Goal: Task Accomplishment & Management: Use online tool/utility

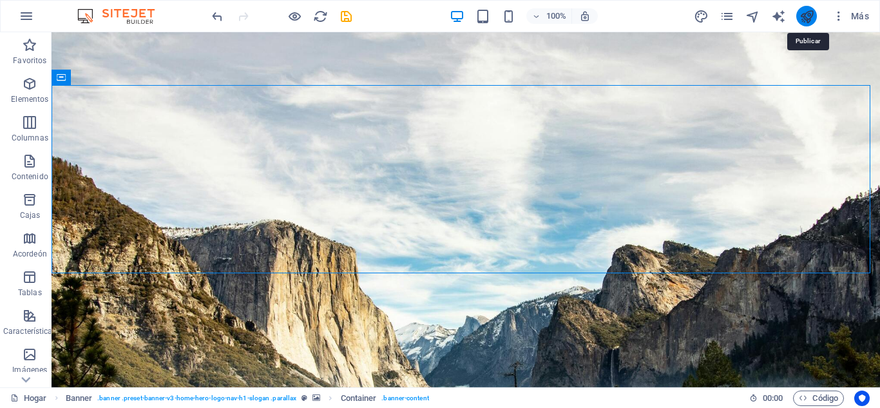
click at [807, 17] on icon "publicar" at bounding box center [807, 16] width 15 height 15
checkbox input "false"
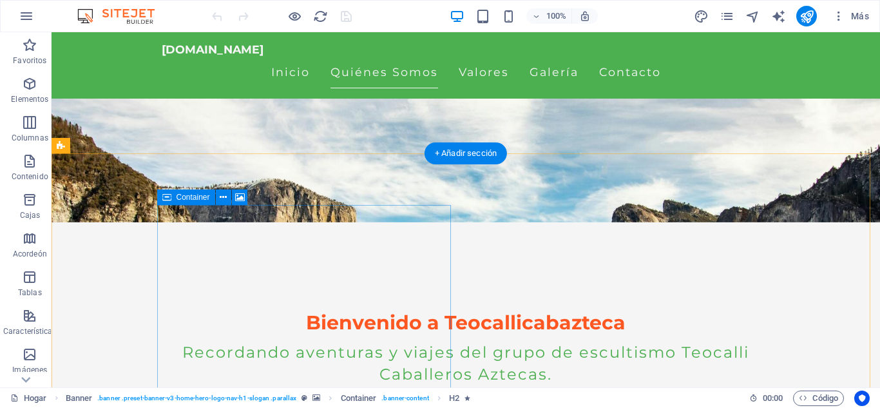
scroll to position [166, 0]
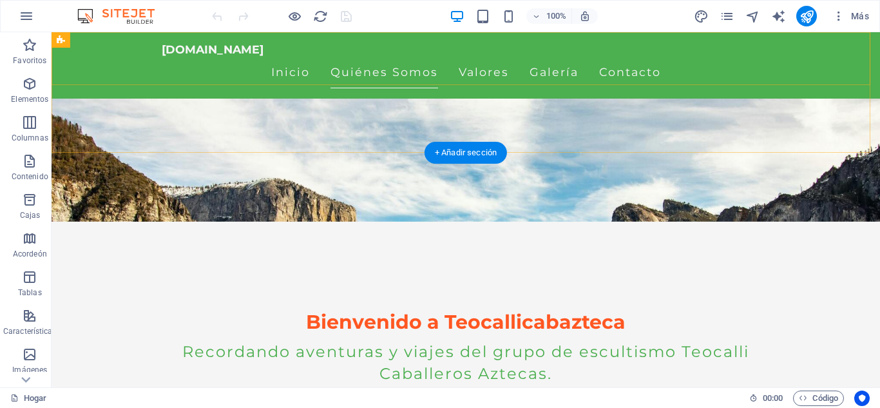
click at [111, 64] on div "teocallicabazteca.com.mx Inicio Quiénes Somos Valores Galería Contacto" at bounding box center [466, 65] width 829 height 66
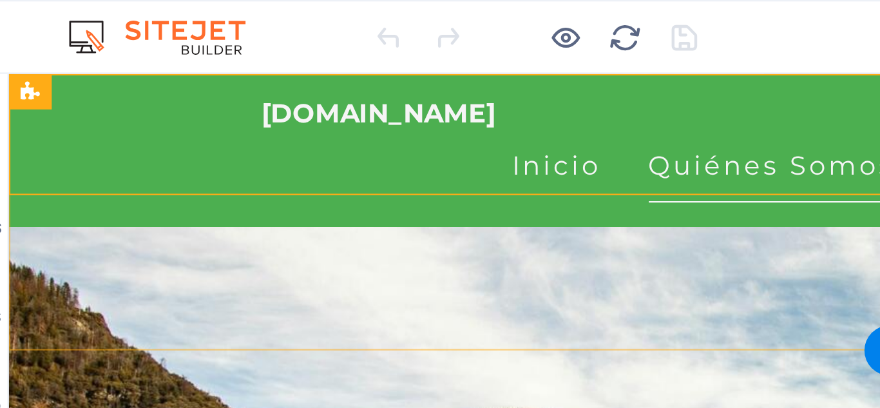
click at [55, 99] on div "teocallicabazteca.com.mx Inicio Quiénes Somos Valores Galería Contacto" at bounding box center [422, 106] width 829 height 66
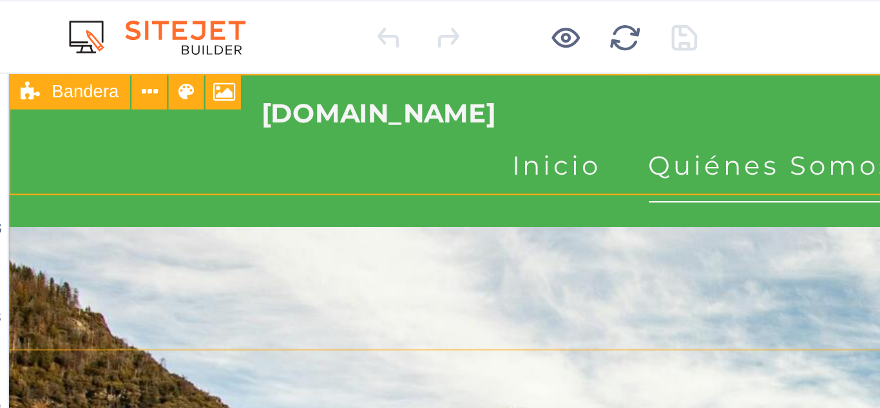
click at [86, 41] on font "Bandera" at bounding box center [84, 39] width 29 height 9
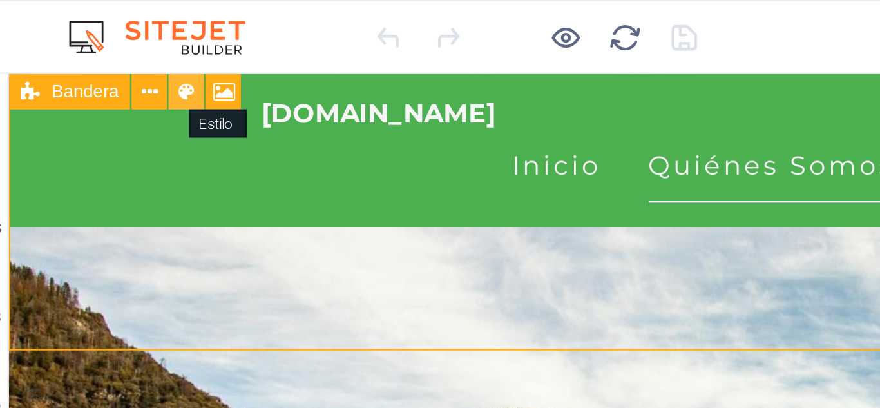
click at [126, 40] on icon at bounding box center [129, 41] width 7 height 14
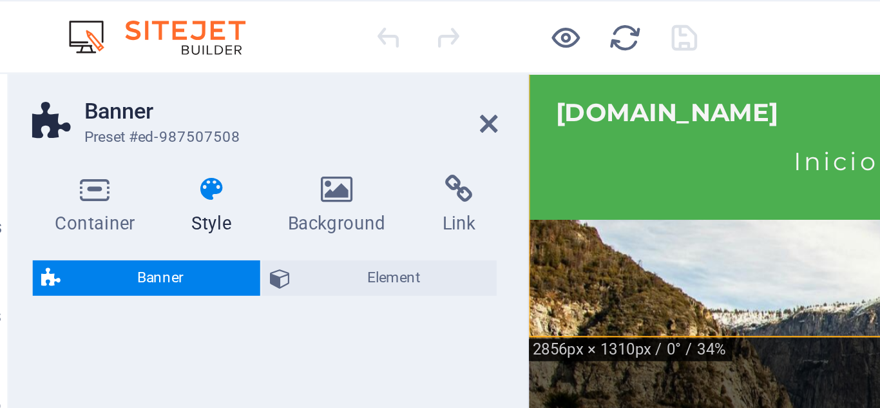
select select "preset-banner-v3-home-hero-logo-nav-h1-slogan"
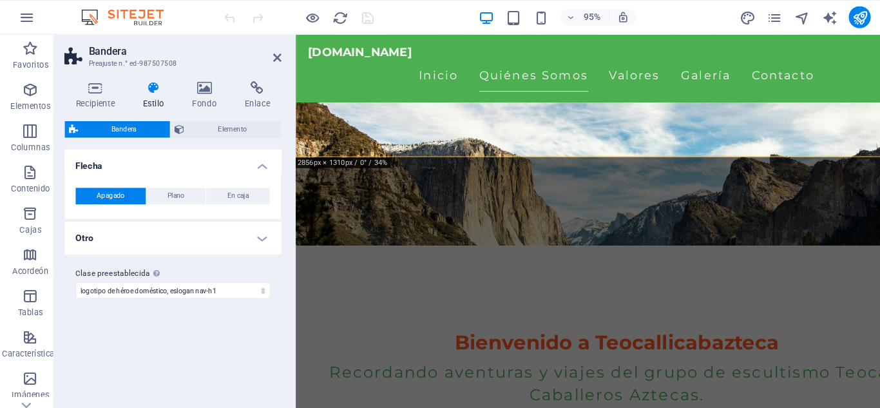
click at [144, 82] on icon at bounding box center [144, 82] width 41 height 13
click at [123, 119] on font "Bandera" at bounding box center [117, 120] width 23 height 7
click at [166, 180] on font "Plano" at bounding box center [167, 183] width 16 height 7
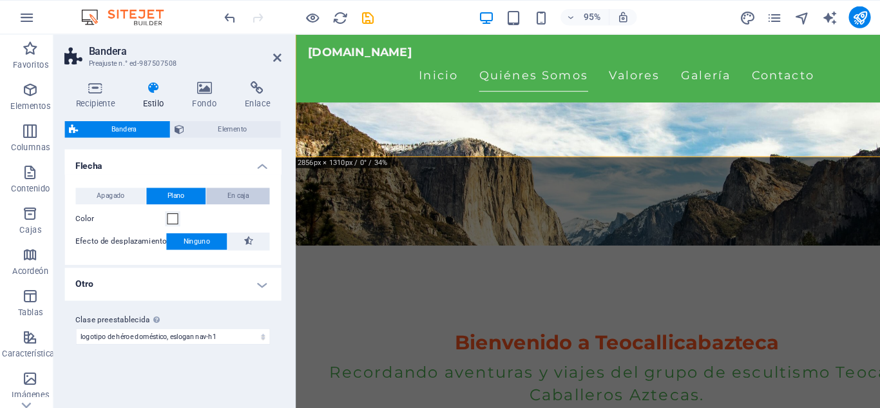
click at [211, 181] on button "En caja" at bounding box center [224, 183] width 59 height 15
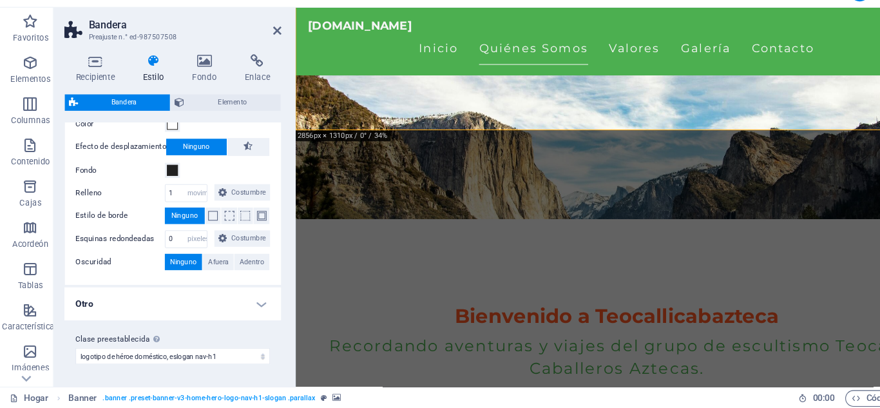
scroll to position [0, 0]
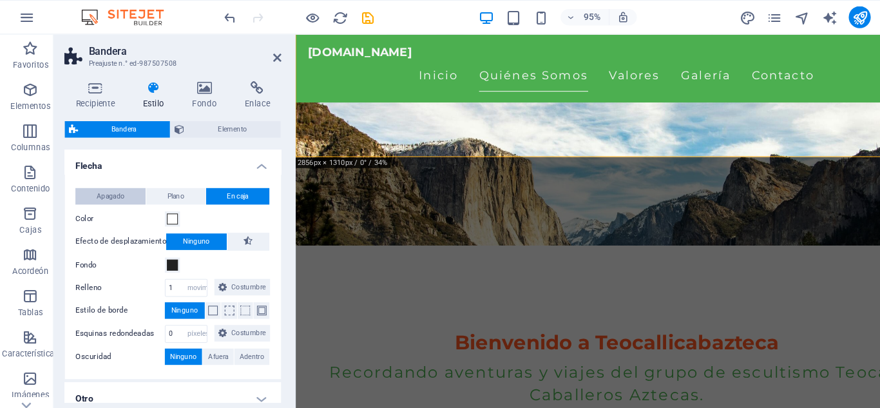
click at [109, 184] on font "Apagado" at bounding box center [105, 183] width 26 height 7
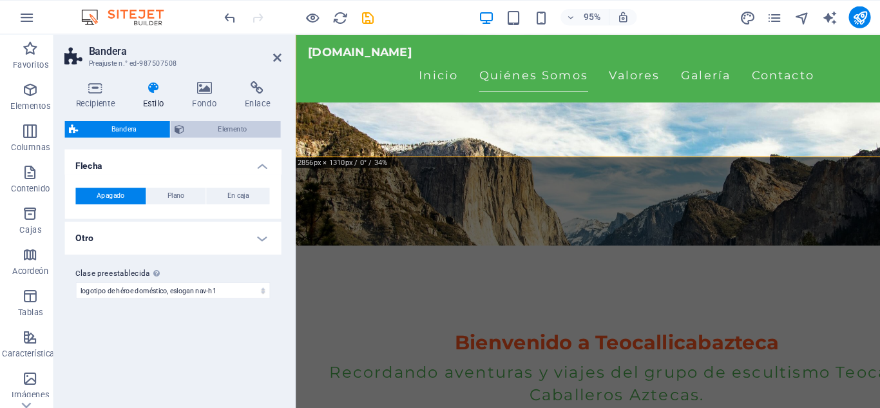
click at [175, 124] on button "Elemento" at bounding box center [212, 120] width 103 height 15
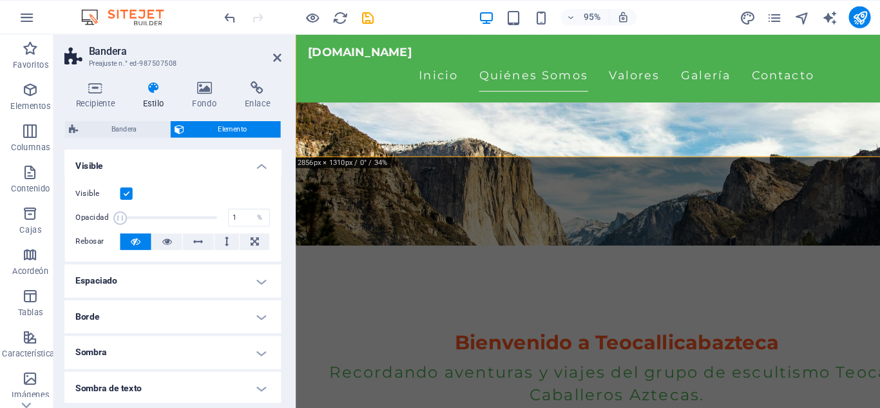
drag, startPoint x: 201, startPoint y: 203, endPoint x: 108, endPoint y: 205, distance: 92.8
click at [108, 205] on span at bounding box center [114, 203] width 13 height 13
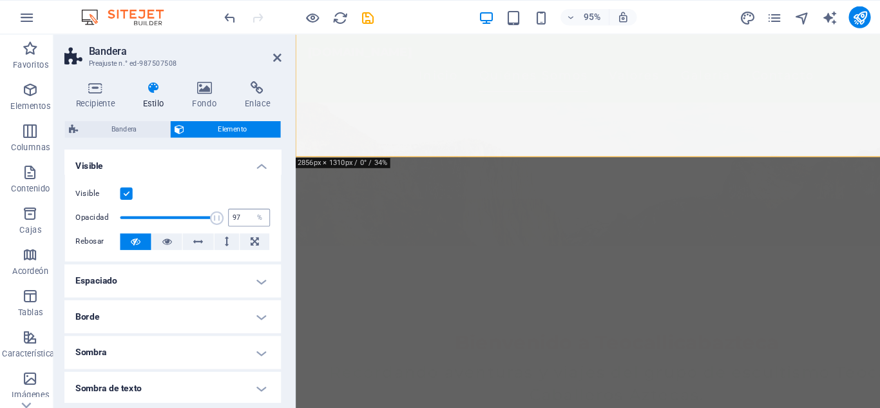
type input "100"
drag, startPoint x: 114, startPoint y: 204, endPoint x: 223, endPoint y: 205, distance: 108.9
click at [223, 205] on div "Opacidad 100 %" at bounding box center [163, 203] width 182 height 19
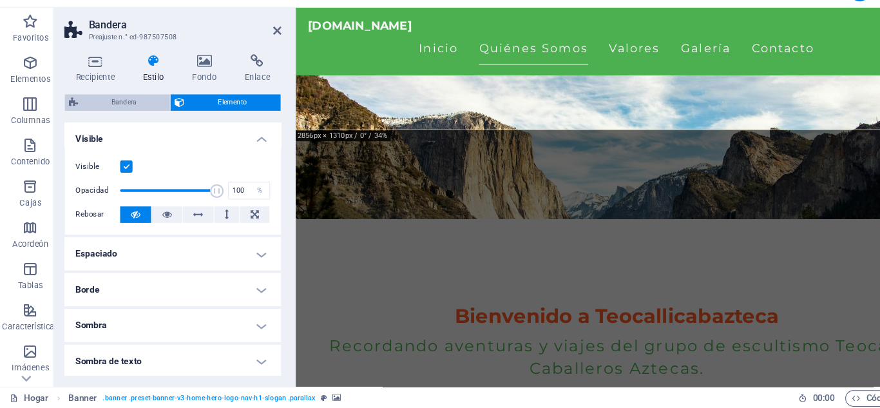
click at [112, 119] on font "Bandera" at bounding box center [117, 120] width 23 height 7
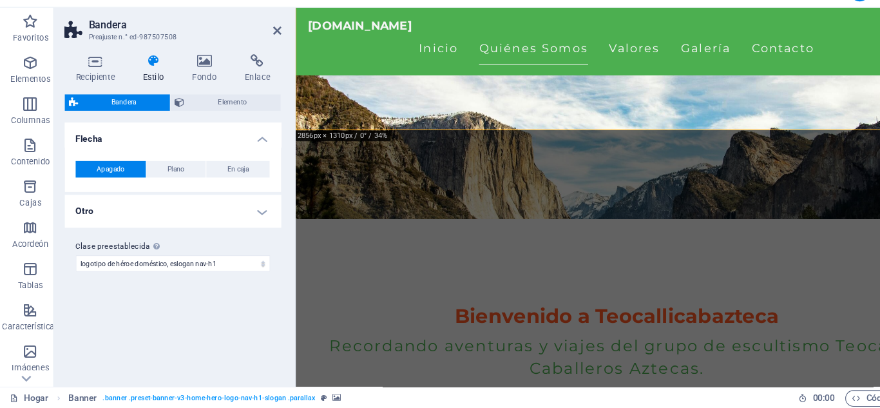
click at [250, 222] on h4 "Otro" at bounding box center [163, 222] width 203 height 31
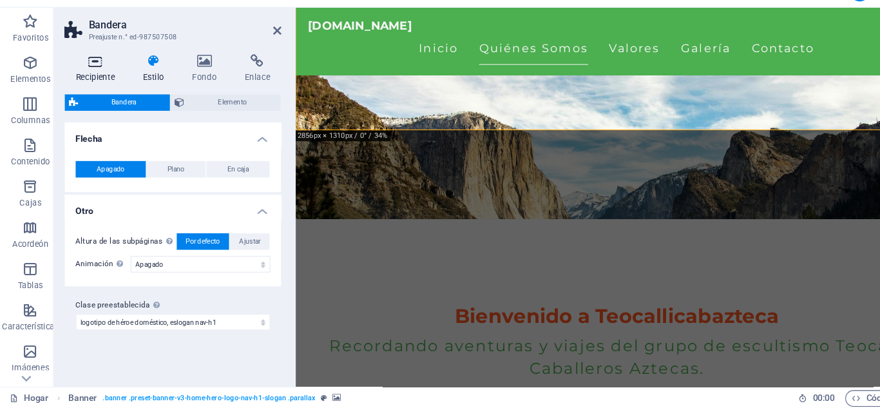
click at [84, 83] on icon at bounding box center [90, 82] width 57 height 13
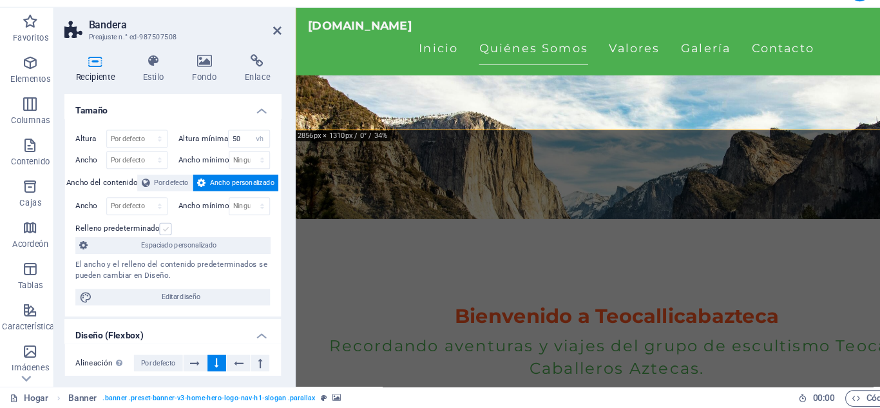
click at [153, 238] on label at bounding box center [157, 240] width 12 height 12
click at [0, 0] on input "Relleno predeterminado" at bounding box center [0, 0] width 0 height 0
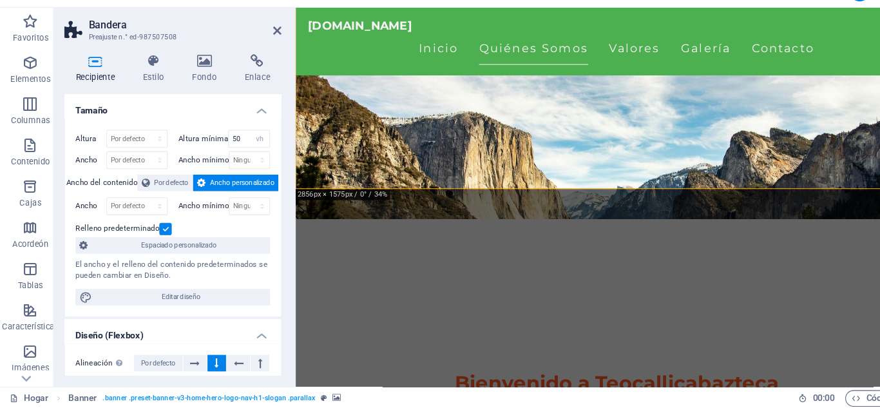
click at [153, 238] on label at bounding box center [157, 240] width 12 height 12
click at [0, 0] on input "Relleno predeterminado" at bounding box center [0, 0] width 0 height 0
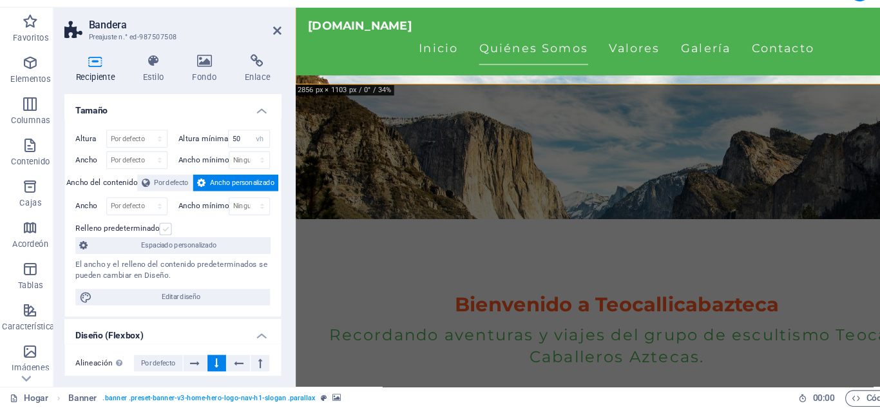
click at [153, 238] on label at bounding box center [157, 240] width 12 height 12
click at [0, 0] on input "Relleno predeterminado" at bounding box center [0, 0] width 0 height 0
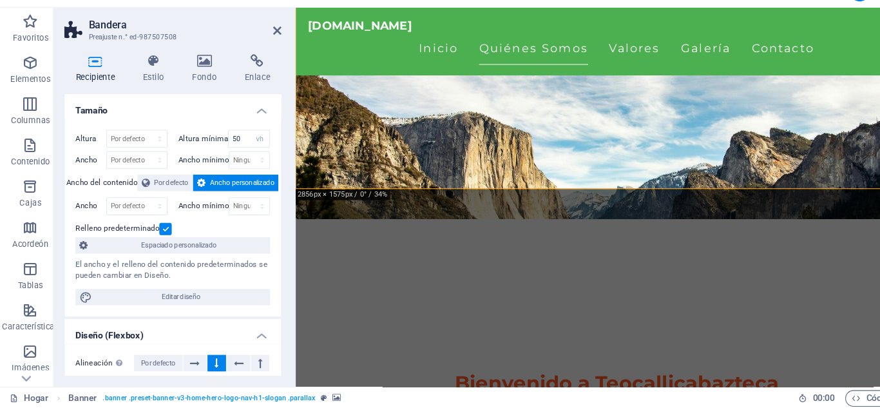
click at [153, 238] on label at bounding box center [157, 240] width 12 height 12
click at [0, 0] on input "Relleno predeterminado" at bounding box center [0, 0] width 0 height 0
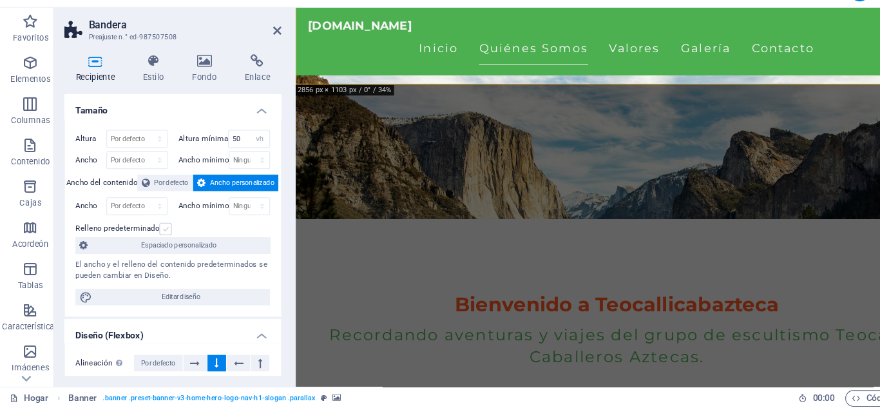
click at [153, 238] on label at bounding box center [157, 240] width 12 height 12
click at [0, 0] on input "Relleno predeterminado" at bounding box center [0, 0] width 0 height 0
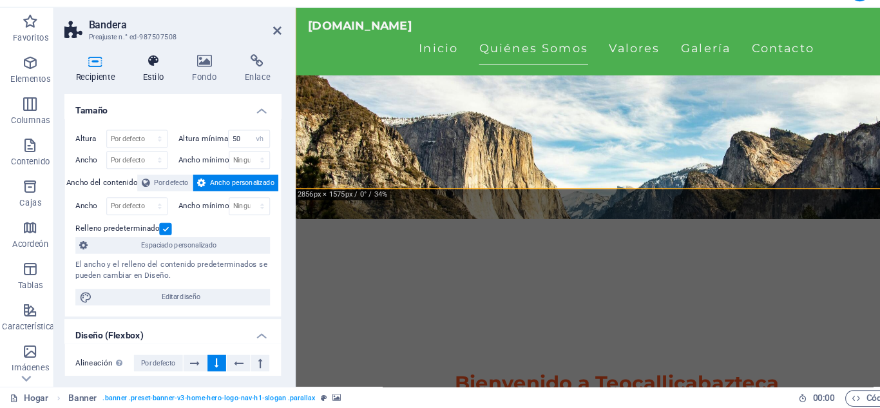
click at [144, 85] on icon at bounding box center [144, 82] width 41 height 13
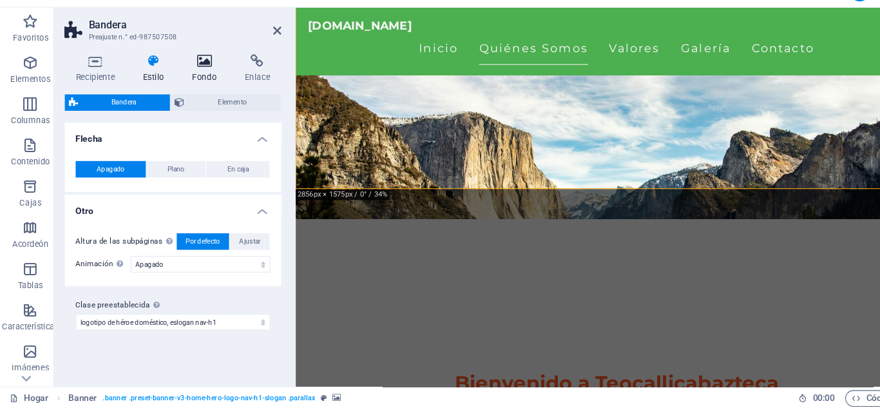
click at [200, 91] on h4 "Fondo" at bounding box center [196, 89] width 50 height 27
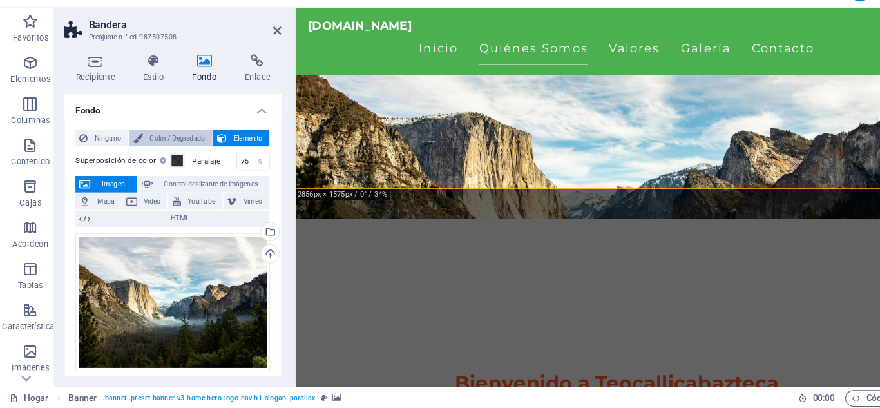
click at [153, 151] on font "Color / Degradado" at bounding box center [168, 154] width 52 height 7
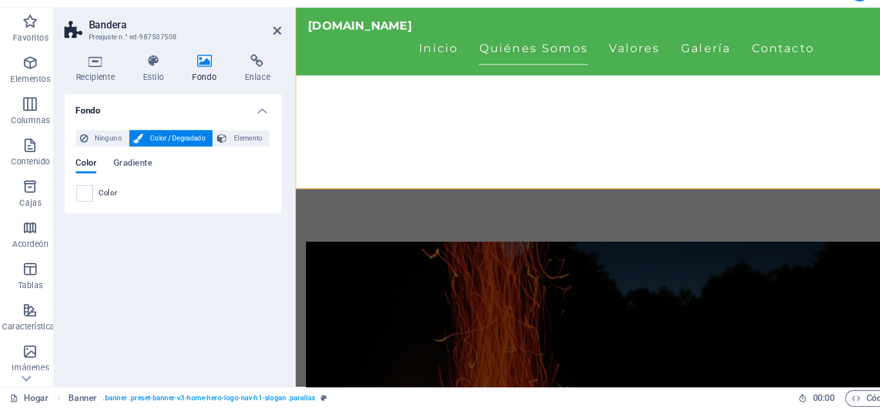
click at [153, 151] on font "Color / Degradado" at bounding box center [168, 154] width 52 height 7
click at [234, 151] on font "Elemento" at bounding box center [233, 154] width 27 height 7
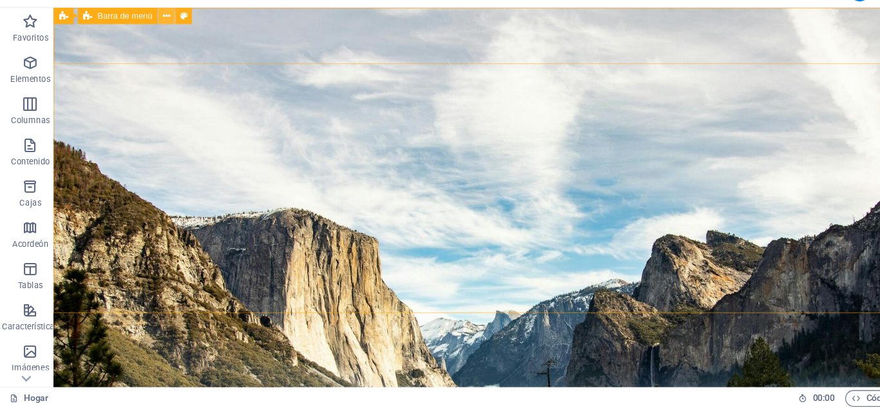
click at [159, 39] on icon at bounding box center [157, 41] width 7 height 14
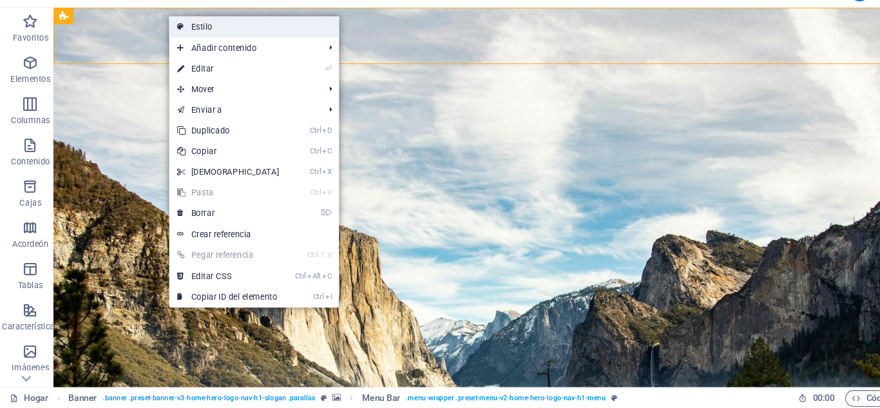
click at [190, 47] on font "Estilo" at bounding box center [190, 50] width 20 height 9
select select "rem"
select select "preset-menu-v2-home-hero-logo-nav-h1-menu"
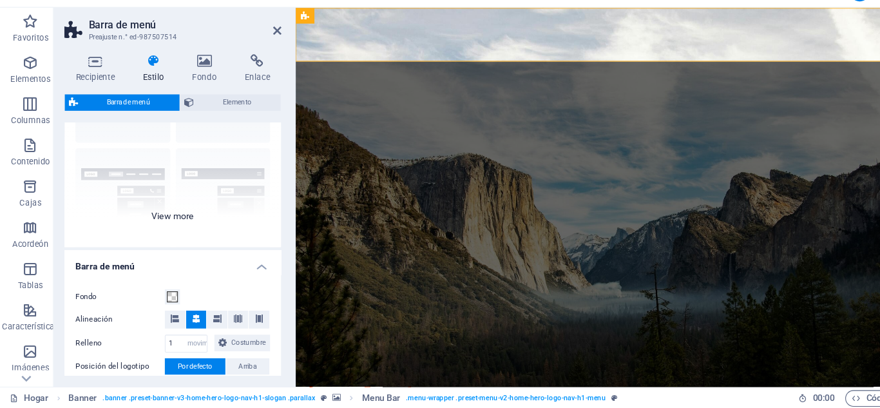
scroll to position [101, 0]
click at [173, 226] on div "Borde Centrado Por defecto Fijado Loki Desencadenar Ancho XXL" at bounding box center [163, 159] width 203 height 193
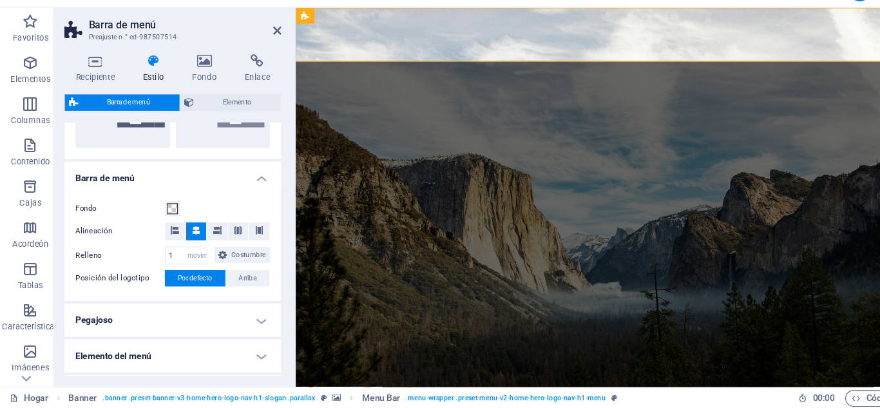
scroll to position [376, 0]
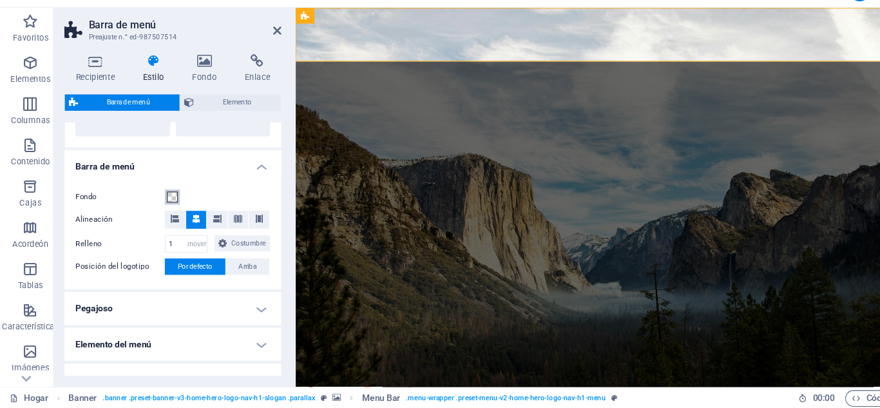
click at [162, 209] on span at bounding box center [163, 209] width 10 height 10
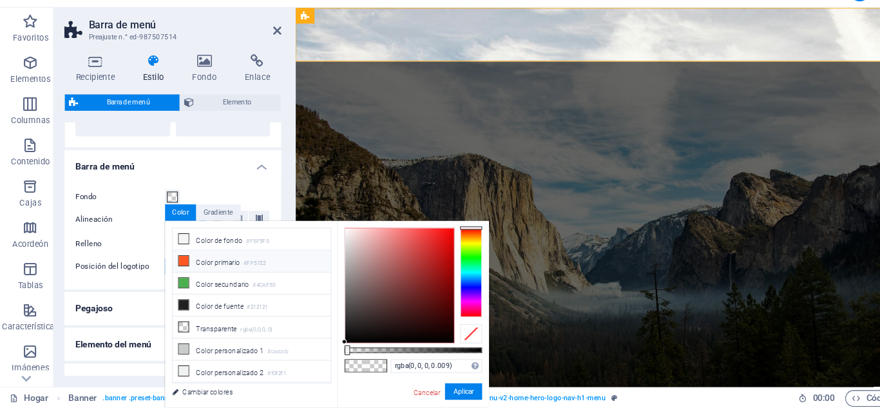
click at [195, 271] on font "Color primario" at bounding box center [205, 270] width 41 height 7
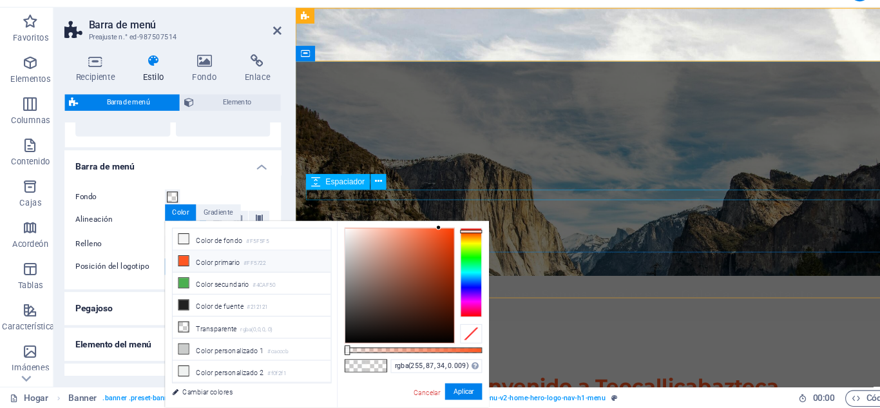
scroll to position [0, 0]
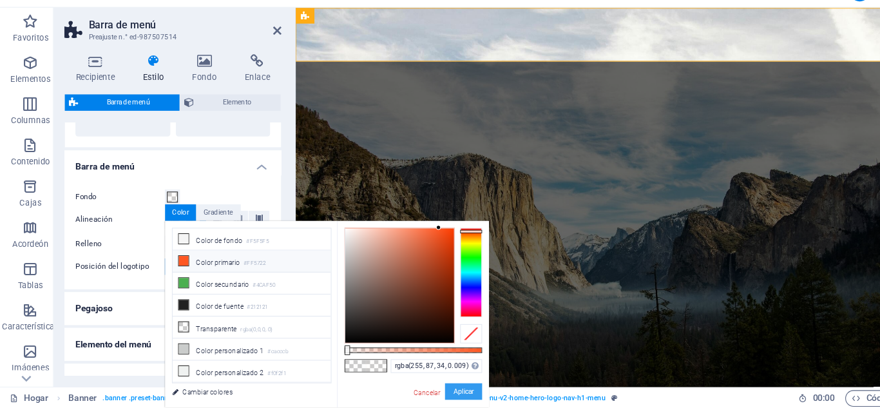
click at [435, 391] on font "Aplicar" at bounding box center [435, 391] width 19 height 7
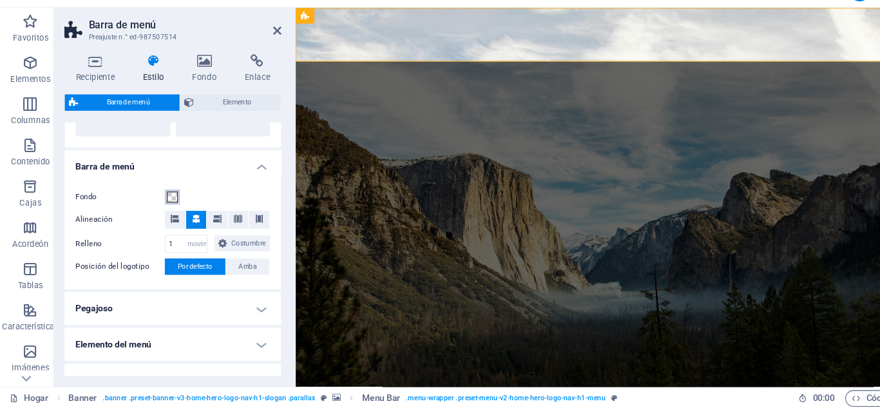
click at [163, 209] on span at bounding box center [163, 209] width 10 height 10
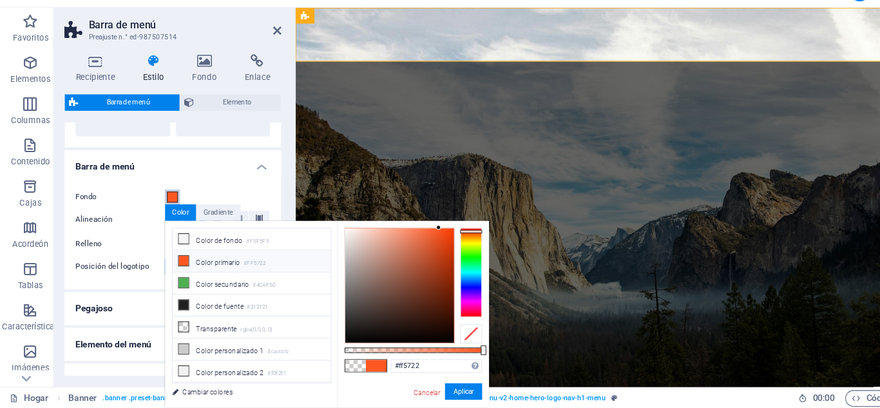
drag, startPoint x: 363, startPoint y: 353, endPoint x: 456, endPoint y: 363, distance: 93.9
click at [456, 363] on div "#ff5722 Formatos admitidos #0852ed rgb(8, 82, 237) rgba(8, 82, 237, 90%) hsv(22…" at bounding box center [388, 413] width 142 height 362
click at [434, 389] on font "Aplicar" at bounding box center [435, 391] width 19 height 7
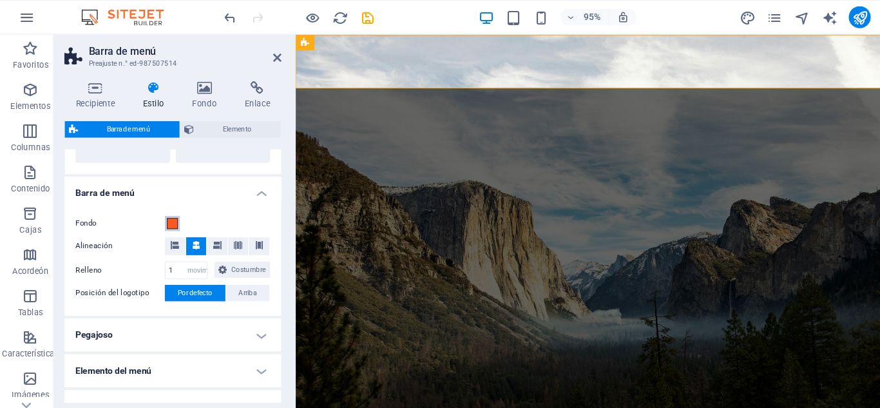
click at [160, 208] on span at bounding box center [163, 209] width 10 height 10
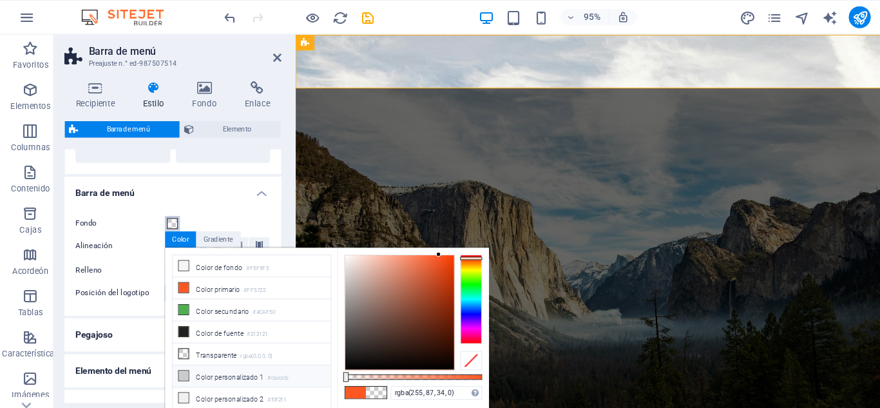
drag, startPoint x: 340, startPoint y: 352, endPoint x: 303, endPoint y: 351, distance: 36.8
click at [303, 351] on div "menos Color de fondo #F5F5F5 Color primario #FF5722 Color secundario #4CAF50 Co…" at bounding box center [308, 319] width 304 height 175
click at [177, 289] on icon at bounding box center [173, 289] width 9 height 9
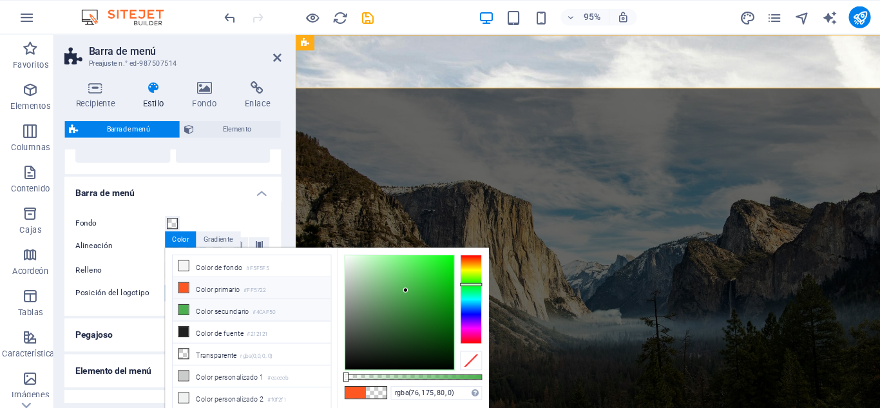
click at [176, 268] on icon at bounding box center [173, 269] width 9 height 9
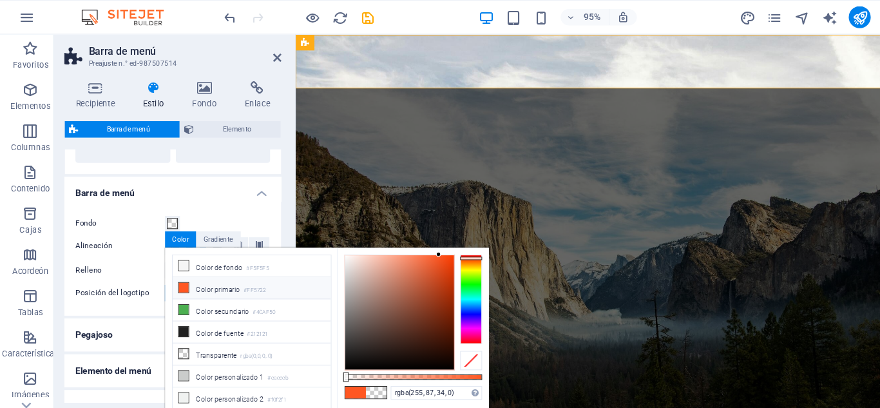
click at [177, 269] on icon at bounding box center [173, 269] width 9 height 9
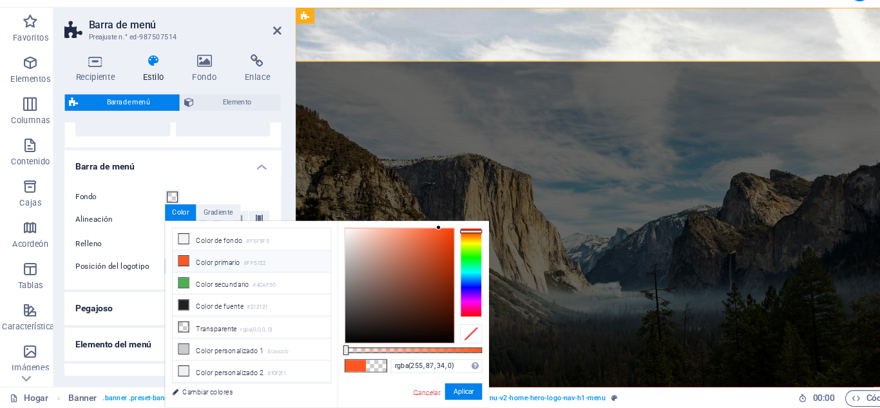
click at [402, 392] on font "Cancelar" at bounding box center [401, 392] width 25 height 7
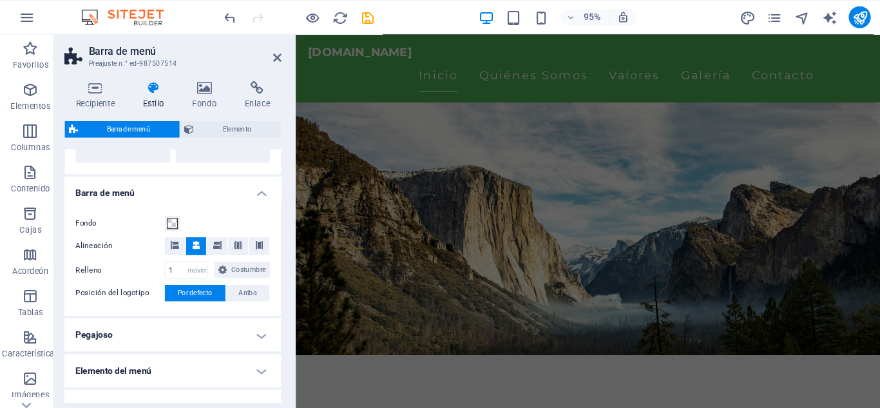
scroll to position [61, 0]
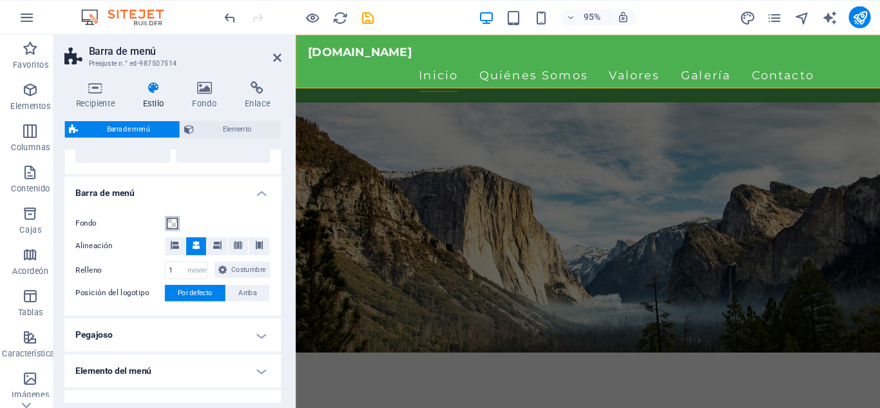
click at [163, 209] on span at bounding box center [163, 209] width 10 height 10
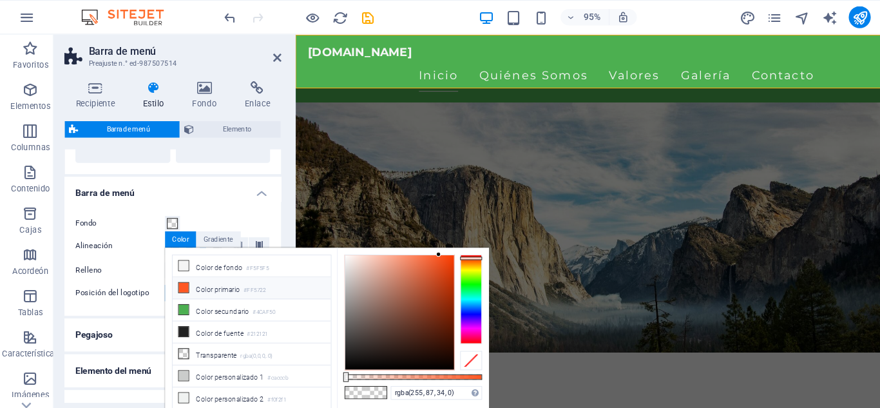
click at [173, 268] on icon at bounding box center [173, 269] width 9 height 9
type input "#ff5722"
drag, startPoint x: 325, startPoint y: 352, endPoint x: 461, endPoint y: 365, distance: 136.5
click at [461, 365] on body "teocallicabazteca.com.mx Hogar Favoritos Elementos Columnas Contenido Cajas Aco…" at bounding box center [440, 204] width 880 height 408
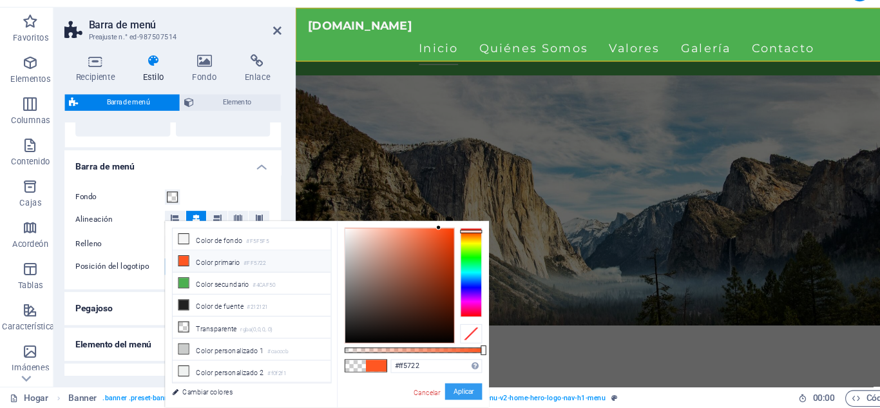
click at [434, 393] on font "Aplicar" at bounding box center [435, 391] width 19 height 7
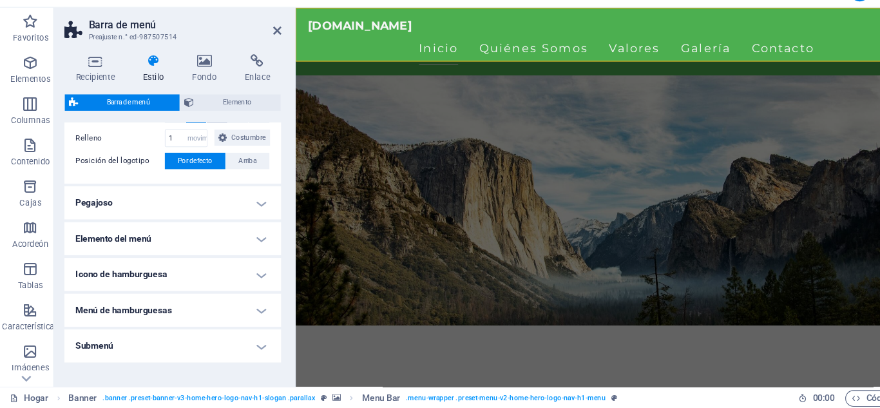
scroll to position [481, 0]
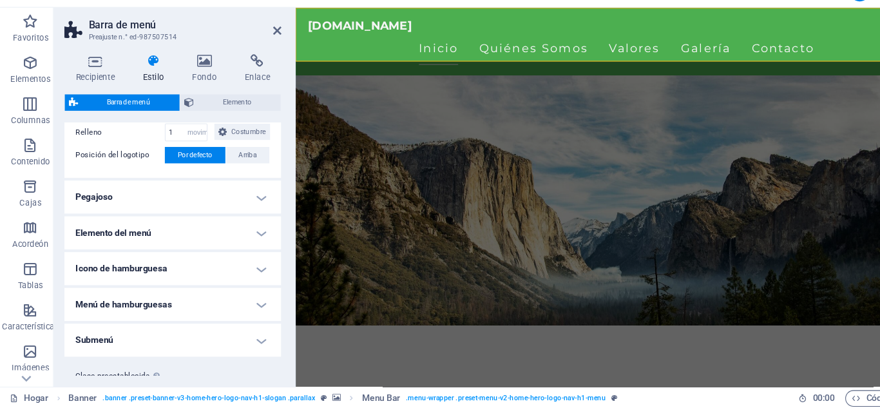
click at [244, 222] on h4 "Pegajoso" at bounding box center [163, 209] width 203 height 31
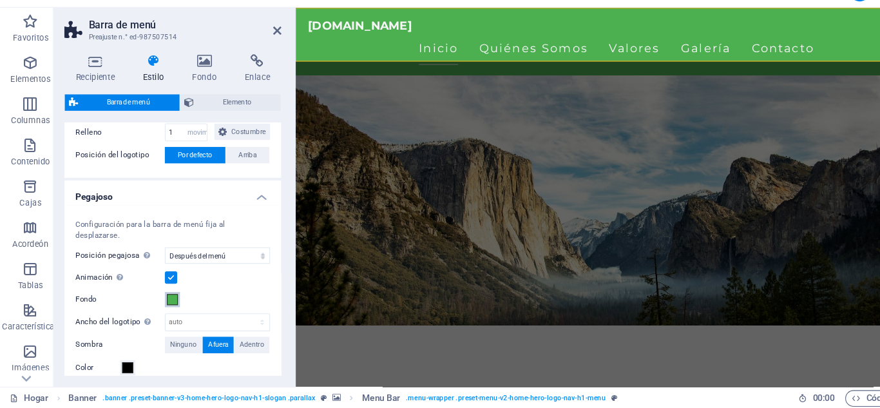
click at [163, 311] on span at bounding box center [163, 305] width 10 height 10
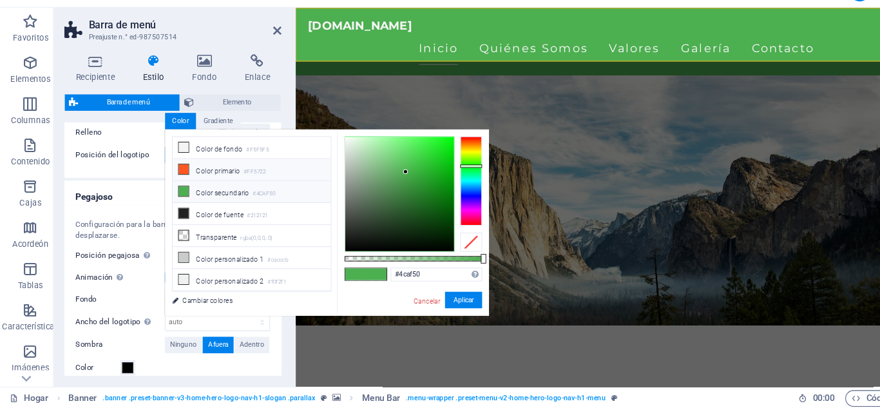
click at [175, 184] on icon at bounding box center [173, 183] width 9 height 9
type input "#ff5722"
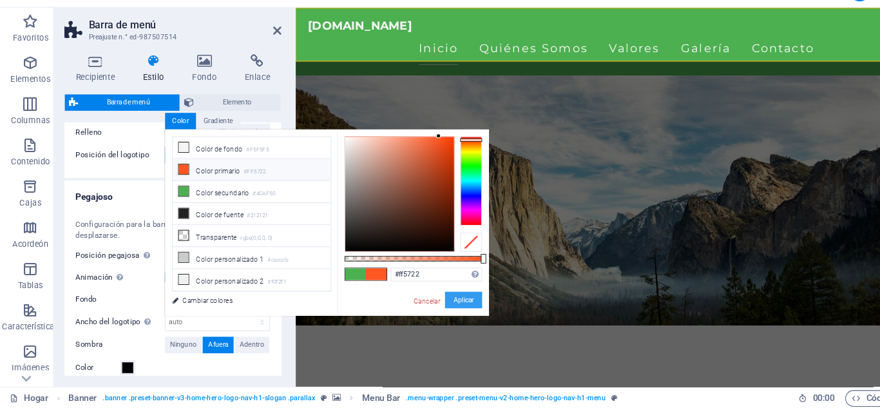
click at [438, 309] on font "Aplicar" at bounding box center [435, 305] width 19 height 7
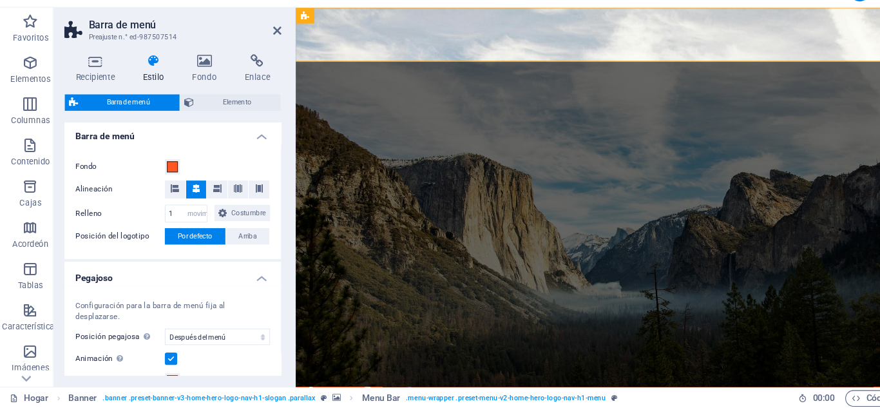
scroll to position [405, 0]
click at [163, 180] on span at bounding box center [163, 181] width 10 height 10
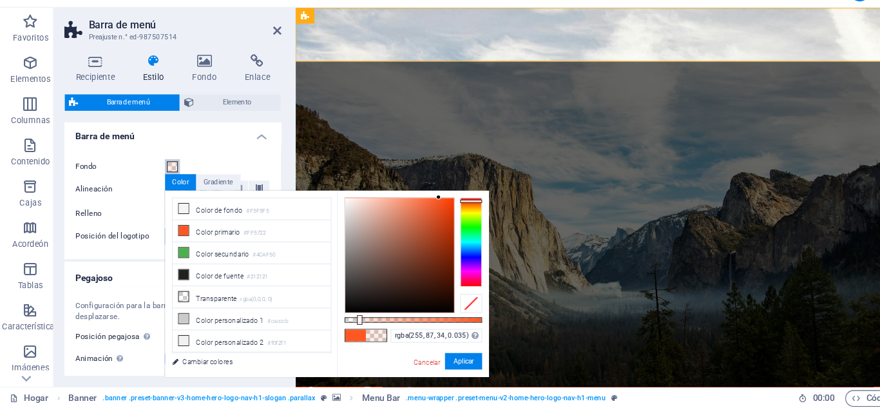
type input "rgba(255, 87, 34, 0)"
drag, startPoint x: 337, startPoint y: 325, endPoint x: 296, endPoint y: 324, distance: 40.6
click at [296, 324] on div "menos Color de fondo #F5F5F5 Color primario #FF5722 Color secundario #4CAF50 Co…" at bounding box center [308, 291] width 304 height 175
click at [430, 363] on font "Aplicar" at bounding box center [435, 363] width 19 height 7
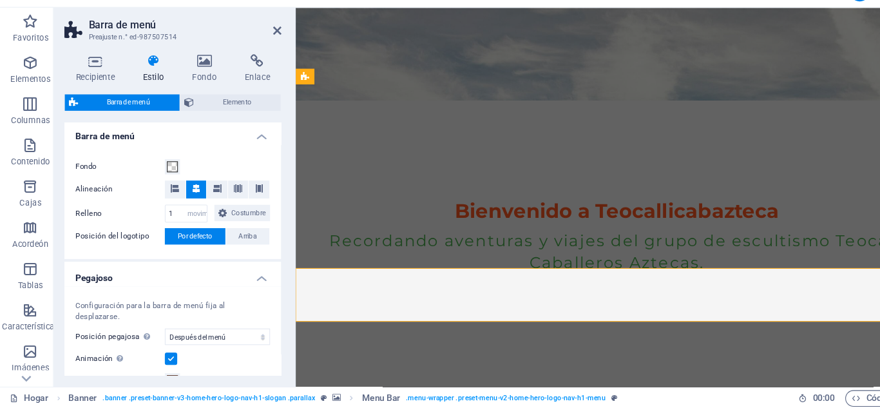
scroll to position [0, 0]
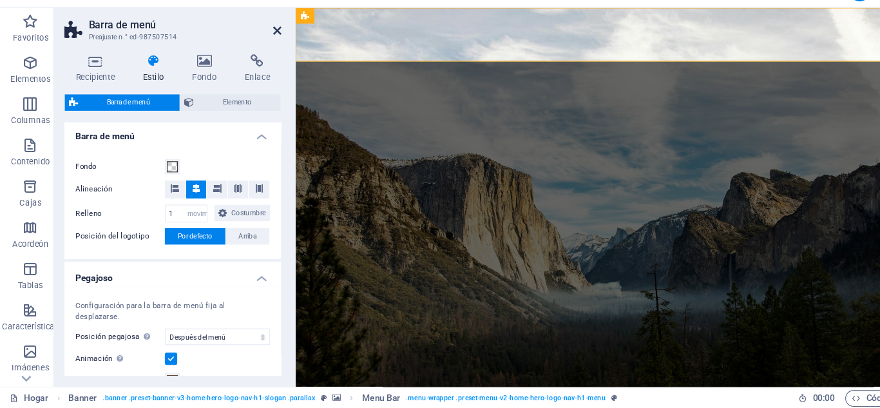
click at [258, 56] on icon at bounding box center [261, 54] width 8 height 10
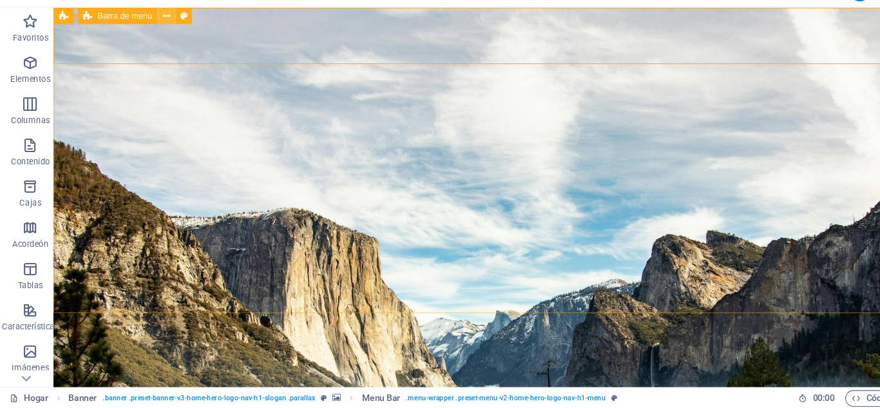
click at [159, 41] on icon at bounding box center [157, 41] width 7 height 14
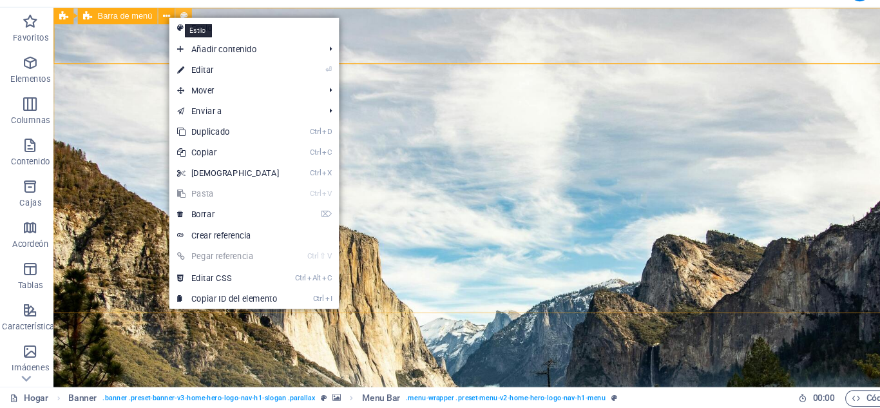
click at [173, 35] on icon at bounding box center [173, 41] width 7 height 14
select select "rem"
select select "sticky_menu"
select select "px"
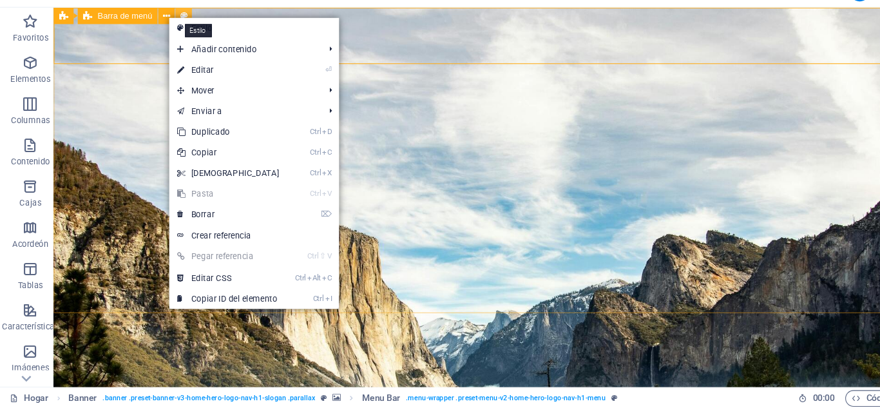
select select "px"
select select "preset-menu-v2-home-hero-logo-nav-h1-menu"
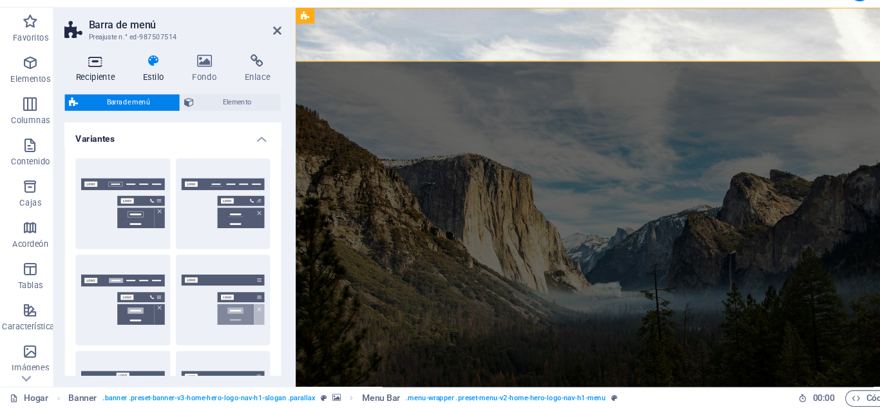
click at [93, 86] on icon at bounding box center [90, 82] width 57 height 13
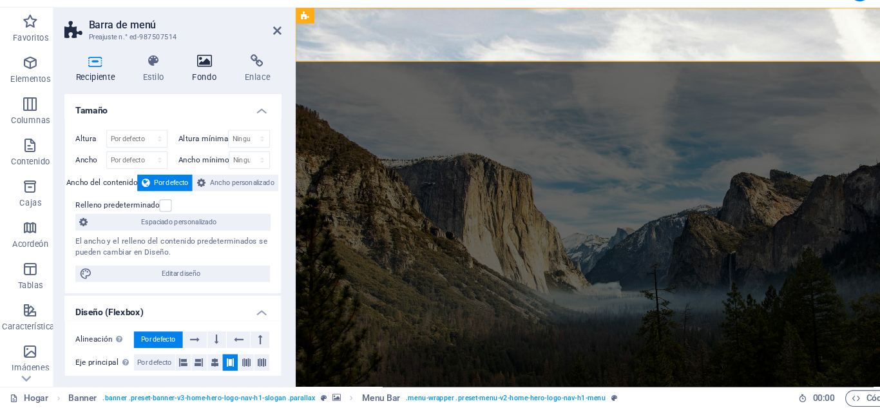
click at [196, 92] on h4 "Fondo" at bounding box center [196, 89] width 50 height 27
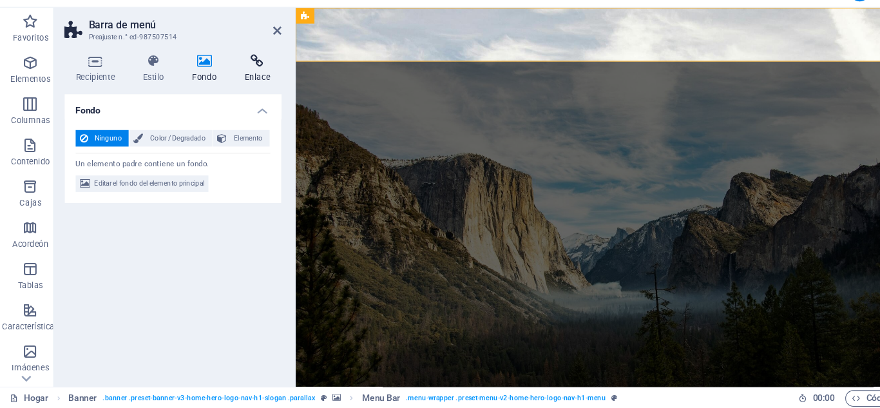
click at [243, 88] on icon at bounding box center [242, 82] width 45 height 13
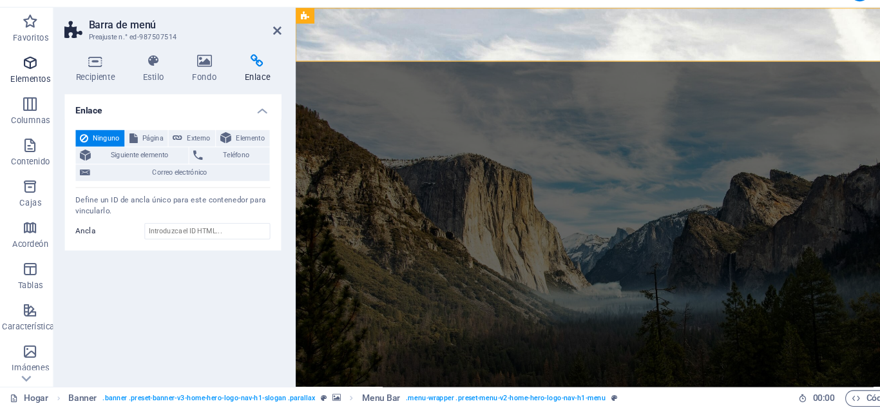
click at [39, 95] on font "Elementos" at bounding box center [29, 99] width 37 height 9
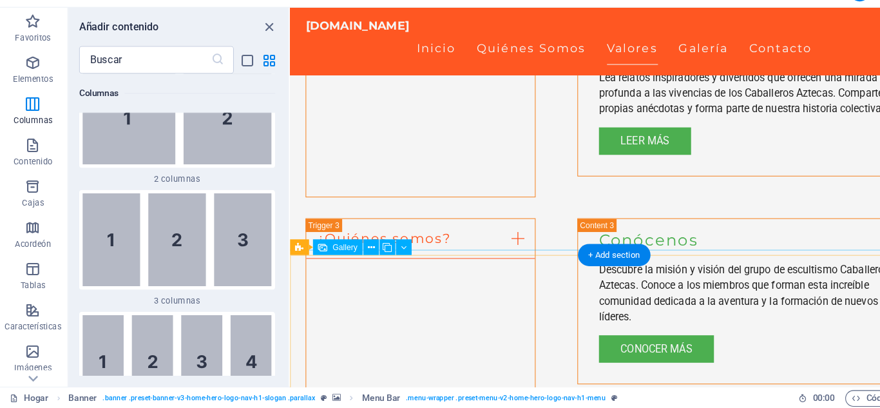
scroll to position [2310, 0]
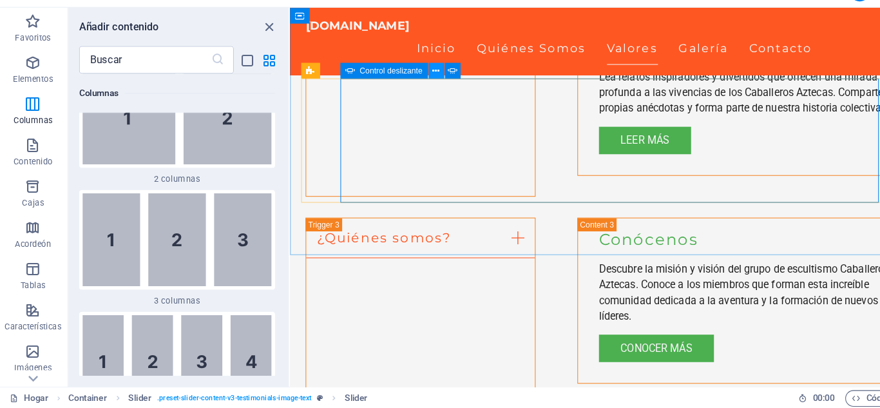
click at [409, 92] on icon at bounding box center [410, 91] width 6 height 13
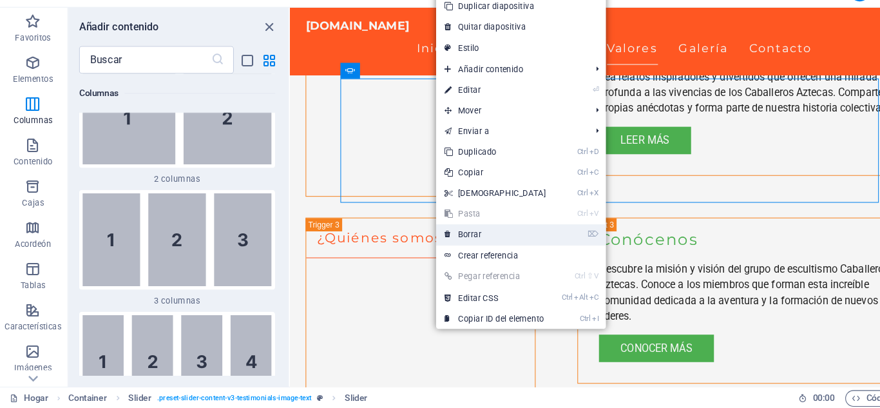
click at [445, 242] on font "Borrar" at bounding box center [441, 244] width 22 height 9
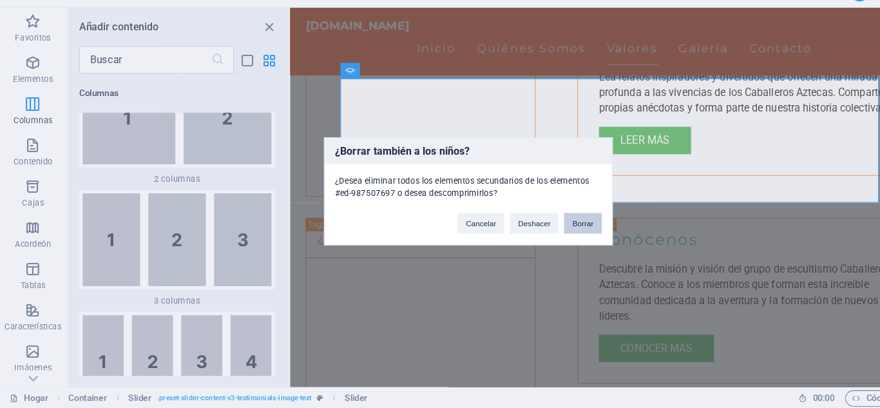
click at [545, 233] on font "Borrar" at bounding box center [547, 234] width 20 height 8
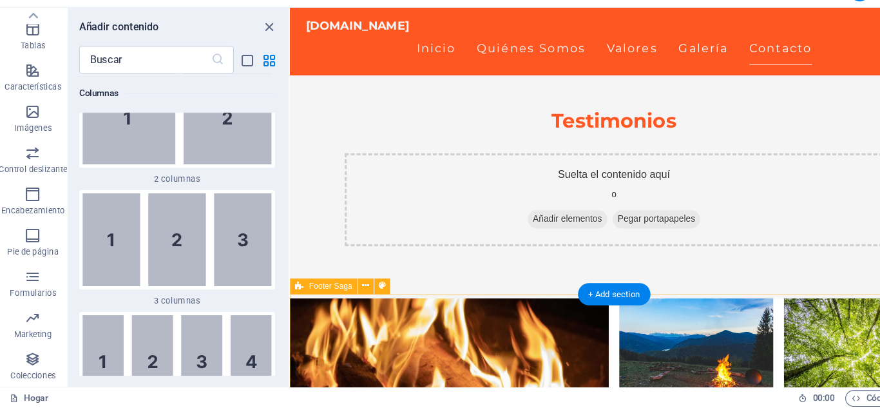
scroll to position [3330, 0]
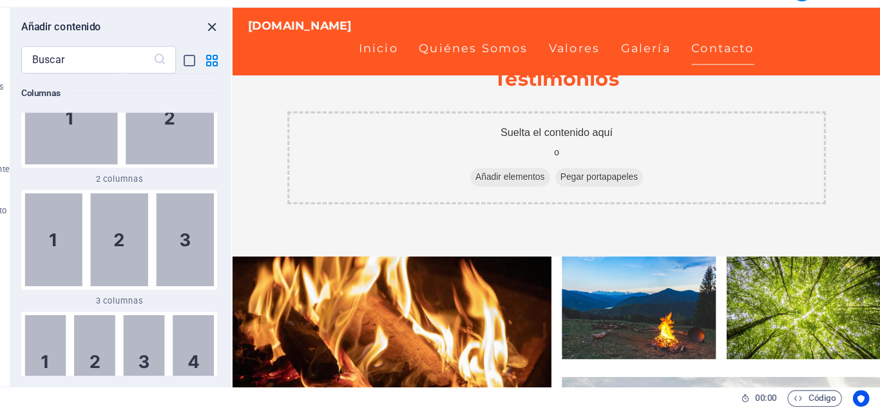
click at [255, 52] on icon "cerrar panel" at bounding box center [254, 50] width 15 height 15
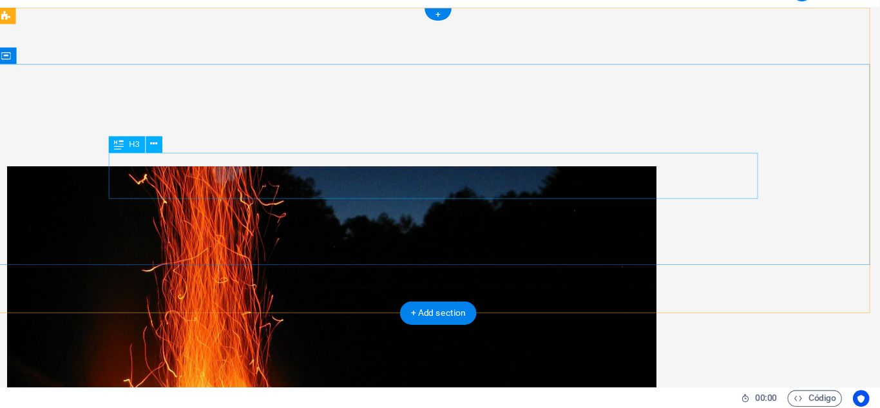
scroll to position [0, 0]
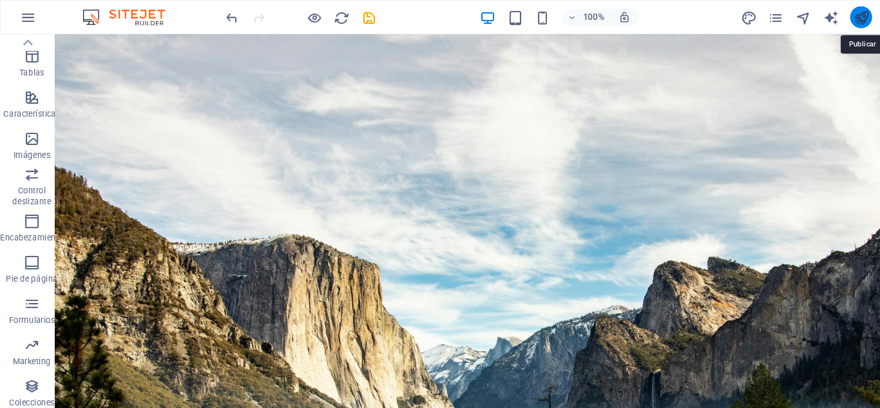
click at [807, 16] on icon "publicar" at bounding box center [807, 16] width 15 height 15
checkbox input "false"
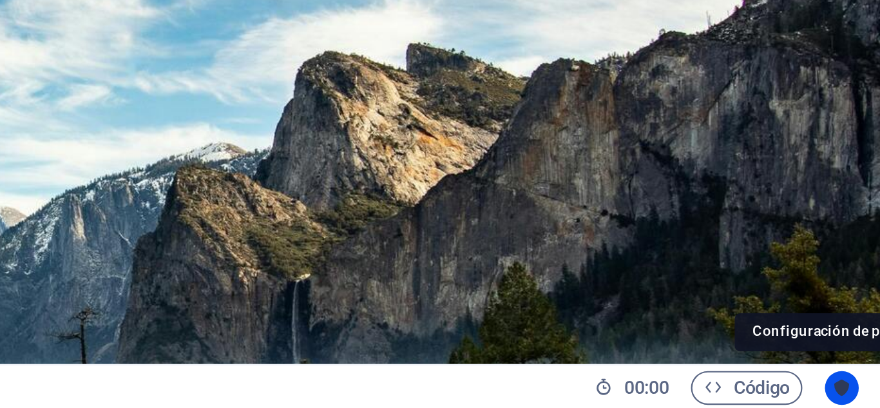
click at [863, 396] on icon "Centrados en el usuario" at bounding box center [862, 398] width 9 height 9
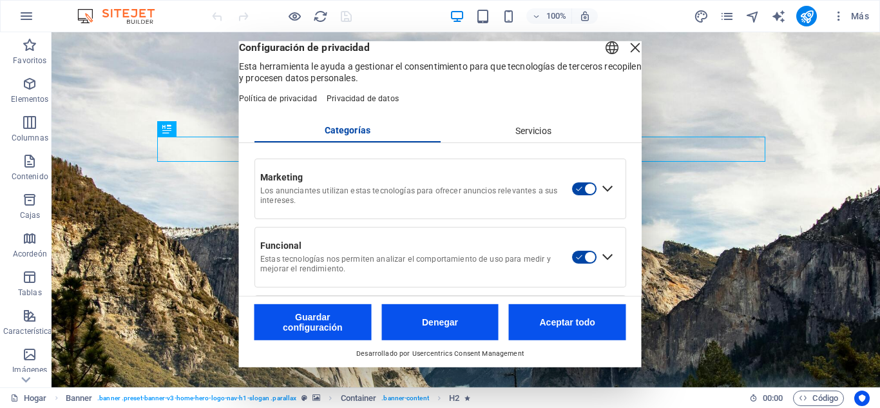
click at [525, 135] on font "Servicios" at bounding box center [533, 130] width 36 height 10
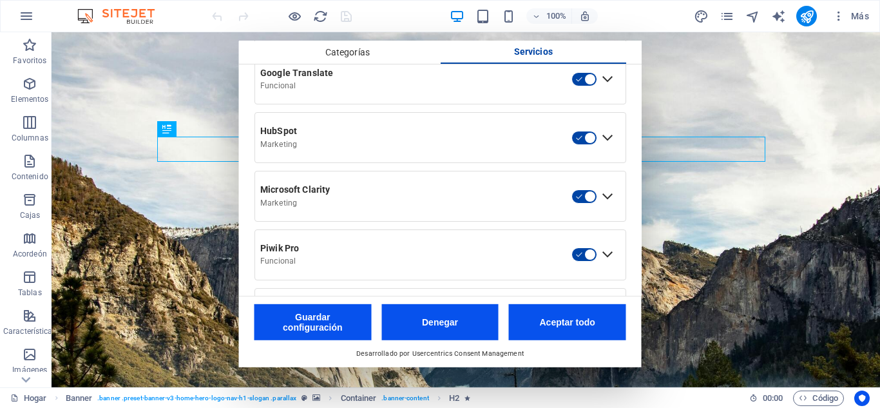
scroll to position [693, 0]
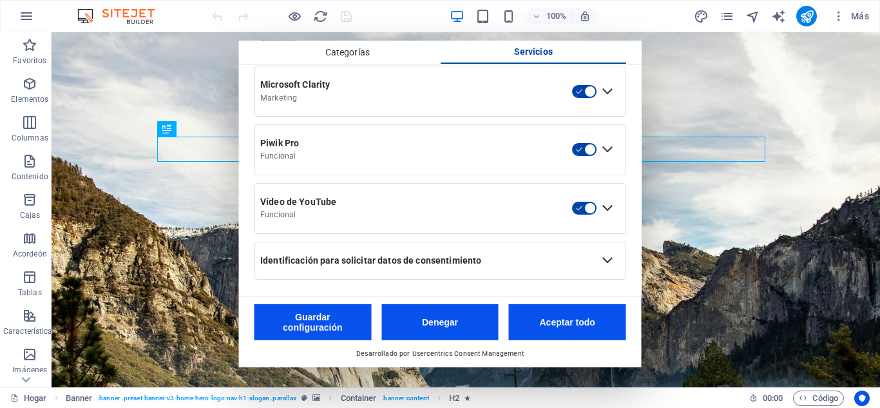
click at [428, 325] on font "Denegar" at bounding box center [440, 322] width 36 height 10
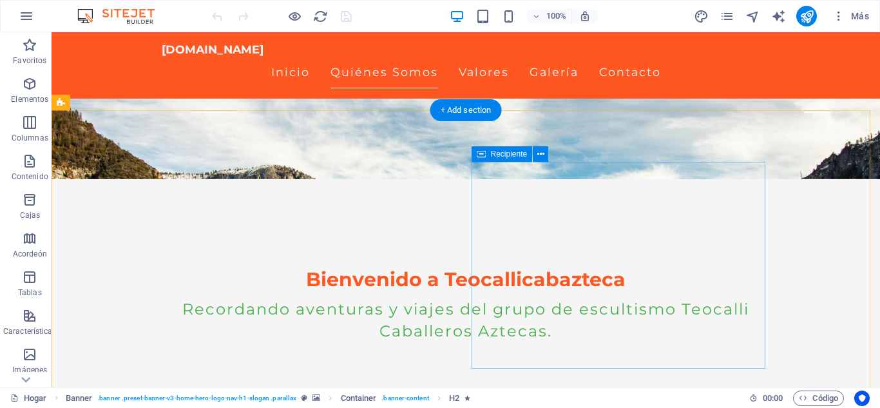
scroll to position [220, 0]
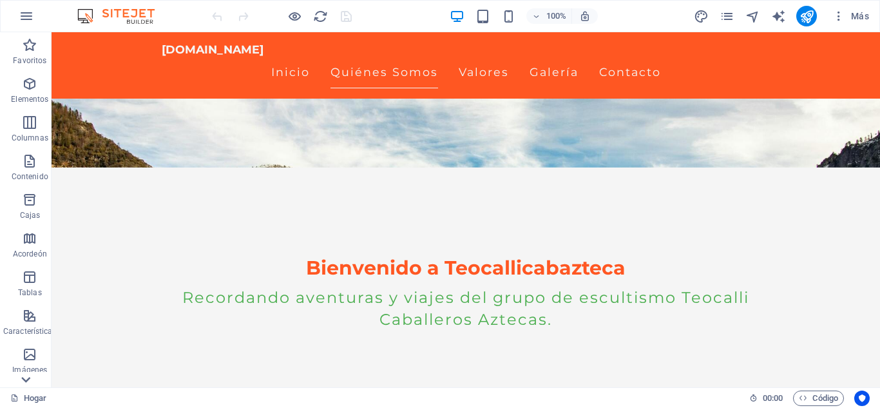
click at [28, 380] on icon at bounding box center [26, 380] width 18 height 18
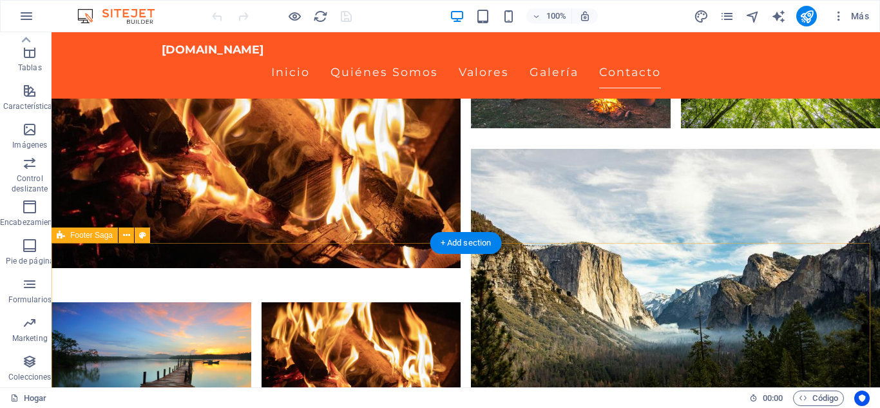
scroll to position [3697, 0]
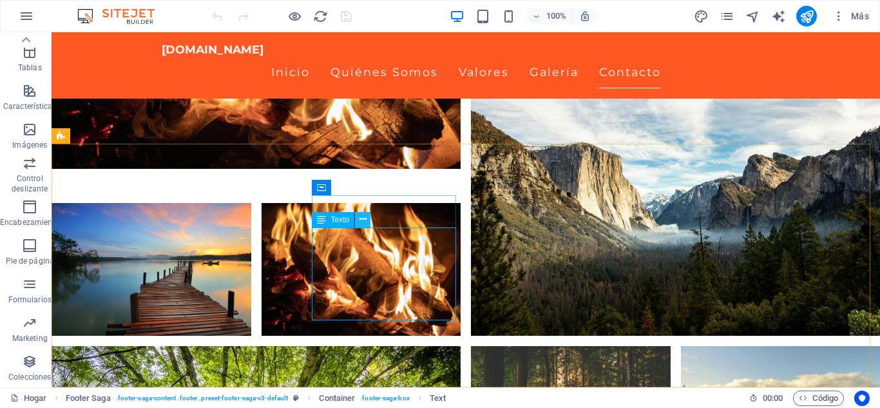
click at [360, 219] on icon at bounding box center [363, 220] width 7 height 14
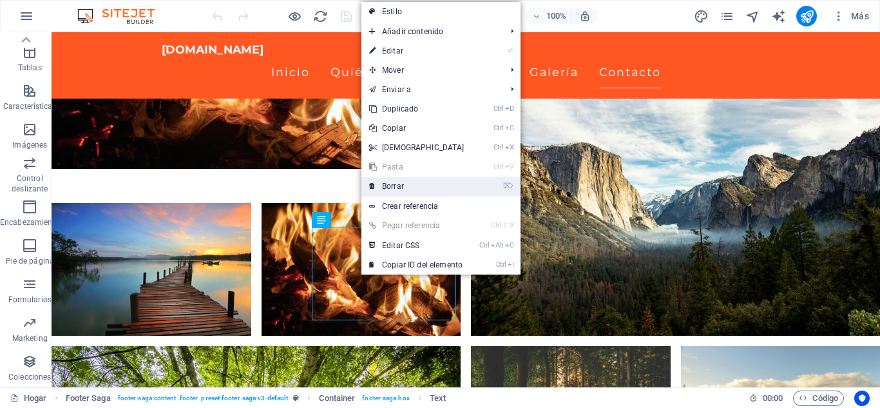
click at [396, 188] on font "Borrar" at bounding box center [393, 186] width 22 height 9
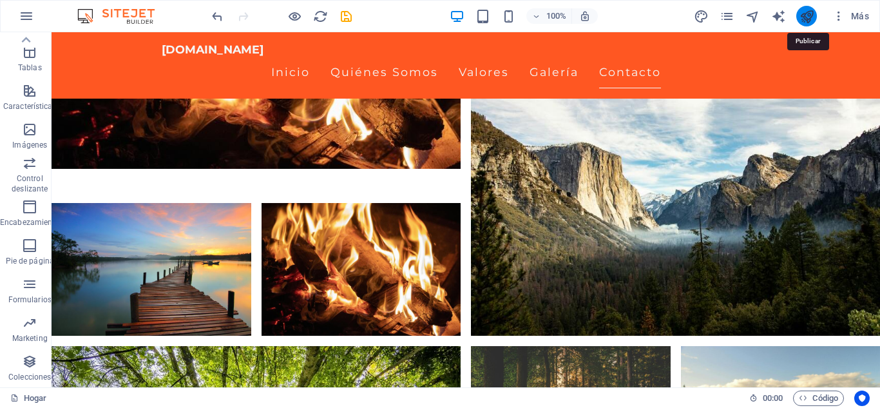
click at [811, 19] on icon "publicar" at bounding box center [807, 16] width 15 height 15
checkbox input "false"
